Goal: Task Accomplishment & Management: Use online tool/utility

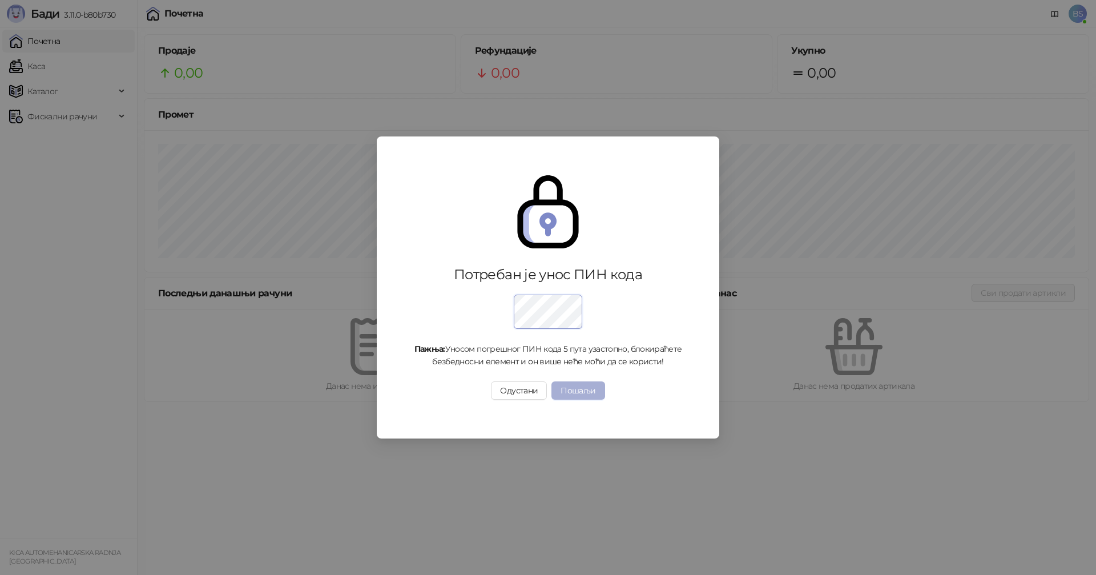
click at [595, 394] on button "Пошаљи" at bounding box center [577, 390] width 53 height 18
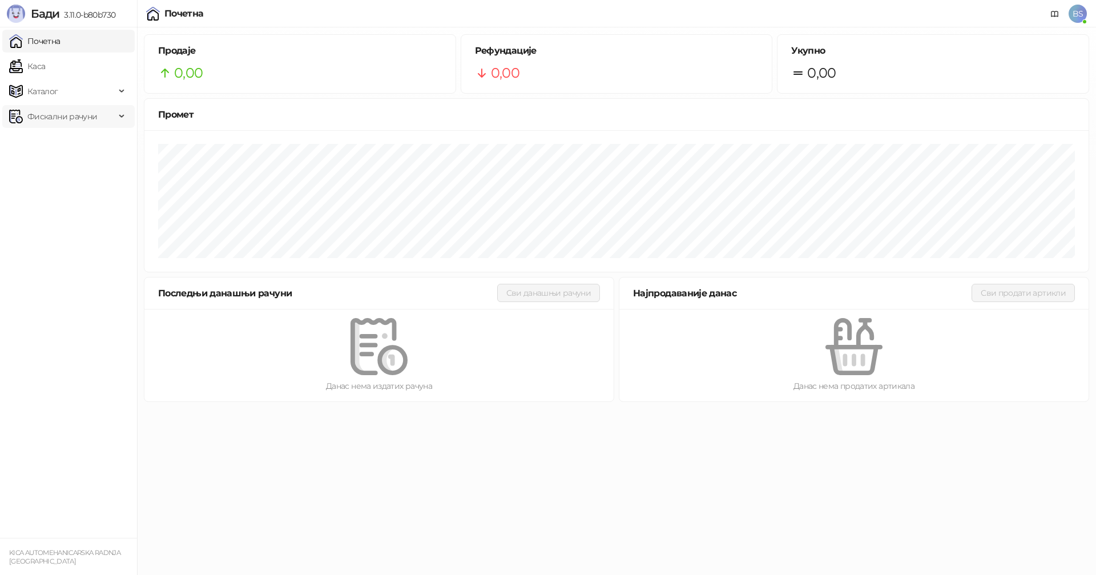
click at [51, 119] on span "Фискални рачуни" at bounding box center [62, 116] width 70 height 23
click at [57, 139] on link "Издати рачуни" at bounding box center [52, 141] width 76 height 23
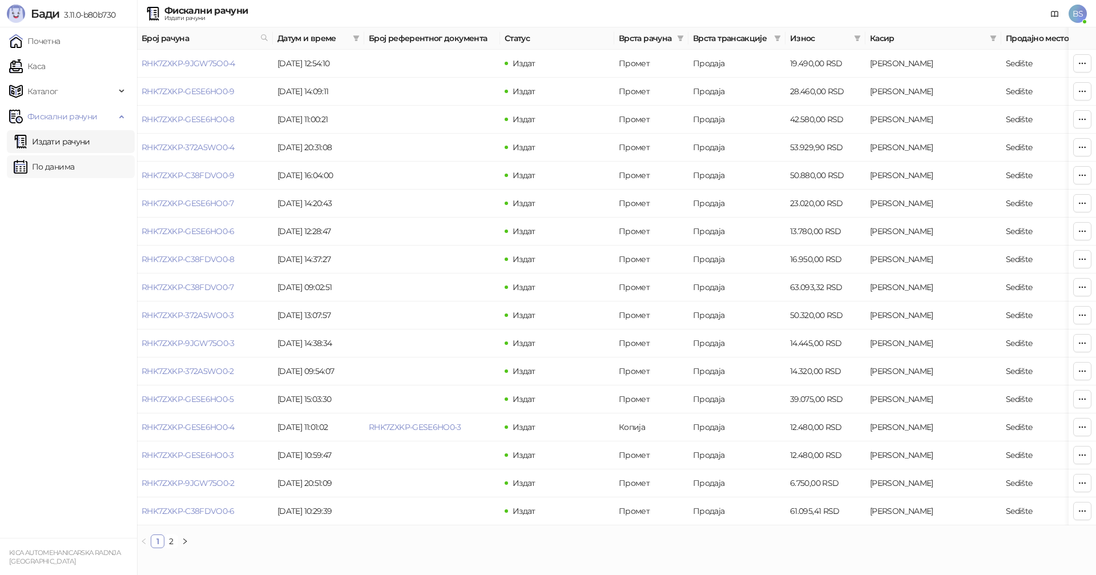
click at [70, 172] on link "По данима" at bounding box center [44, 166] width 60 height 23
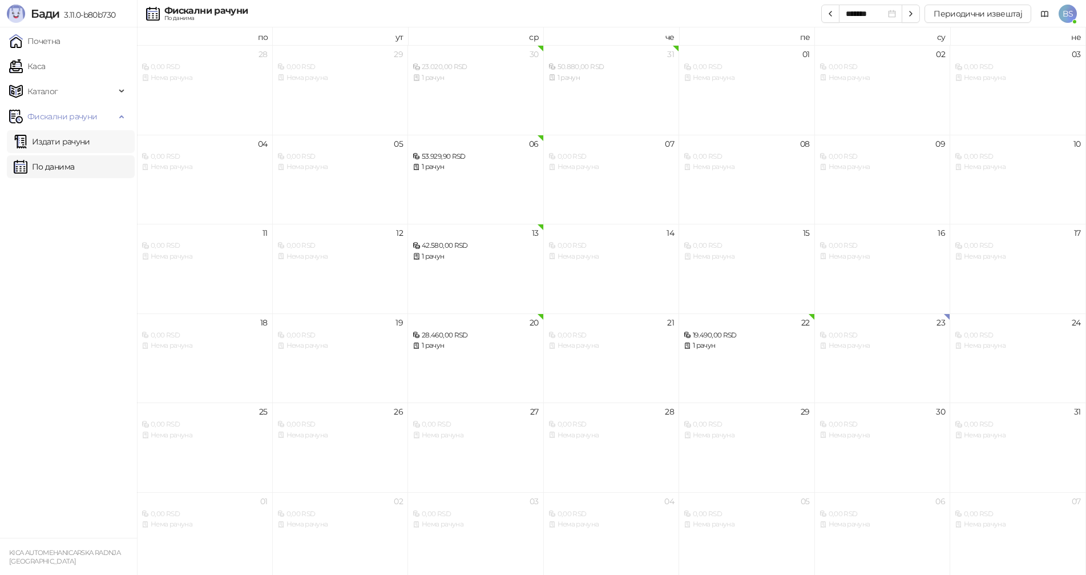
click at [71, 140] on link "Издати рачуни" at bounding box center [52, 141] width 76 height 23
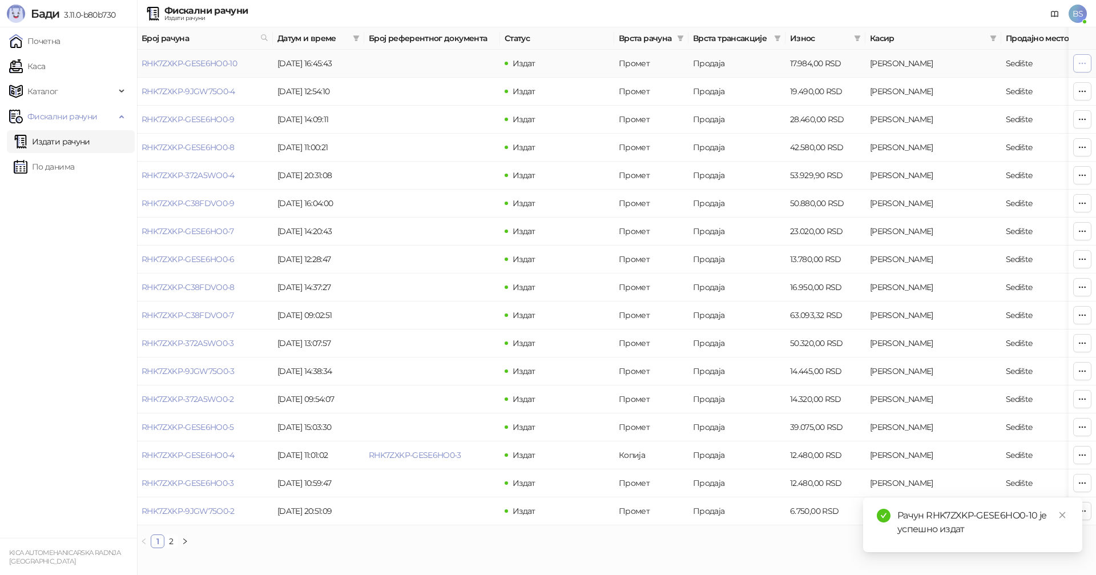
click at [1079, 65] on icon "button" at bounding box center [1082, 63] width 9 height 9
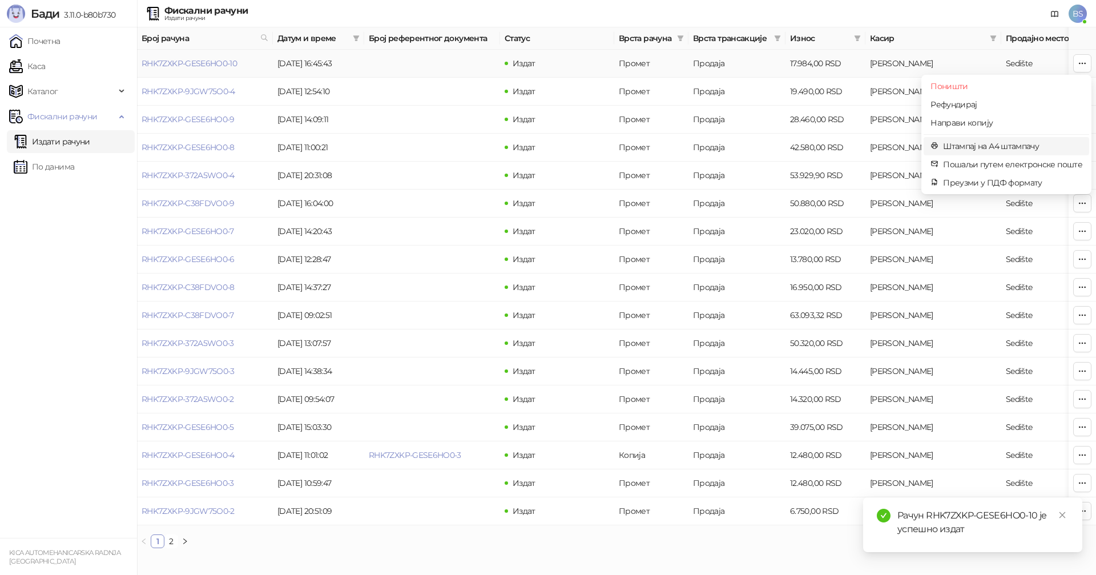
click at [978, 145] on span "Штампај на А4 штампачу" at bounding box center [1012, 146] width 139 height 13
